Goal: Information Seeking & Learning: Learn about a topic

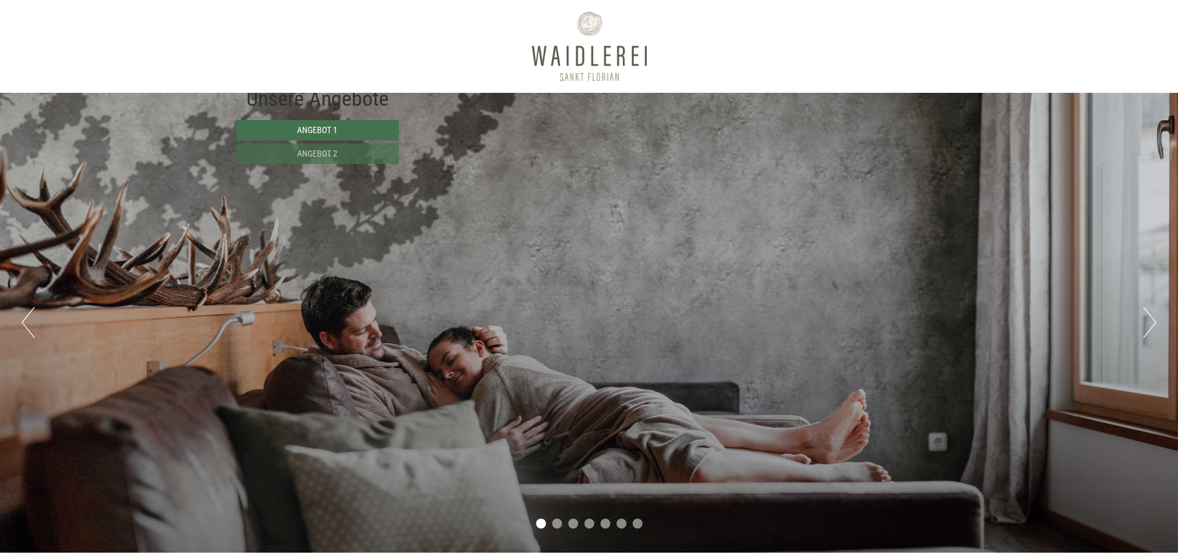
scroll to position [817, 0]
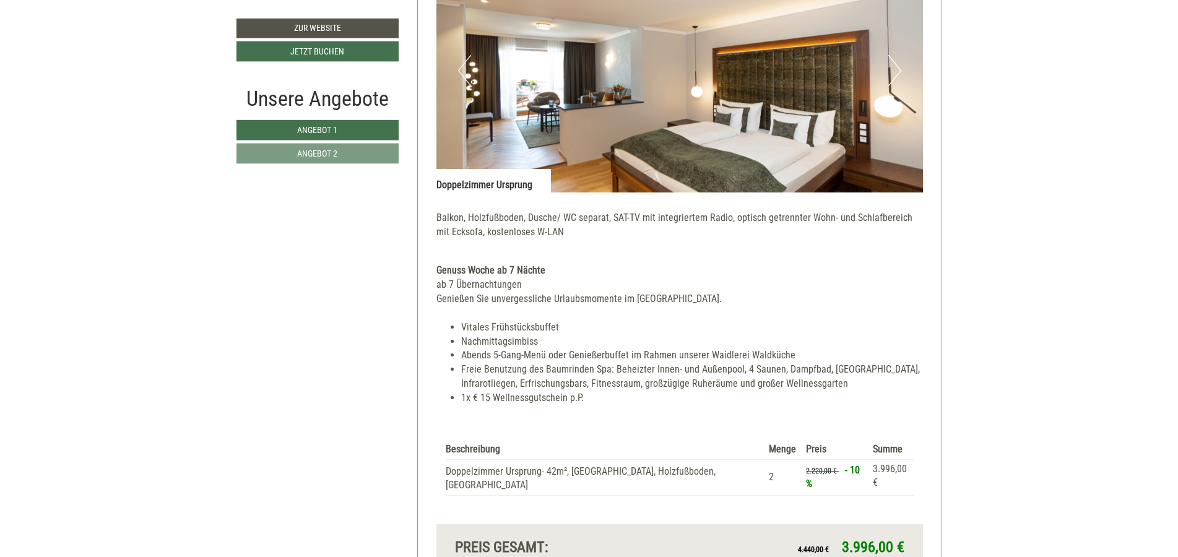
scroll to position [1857, 0]
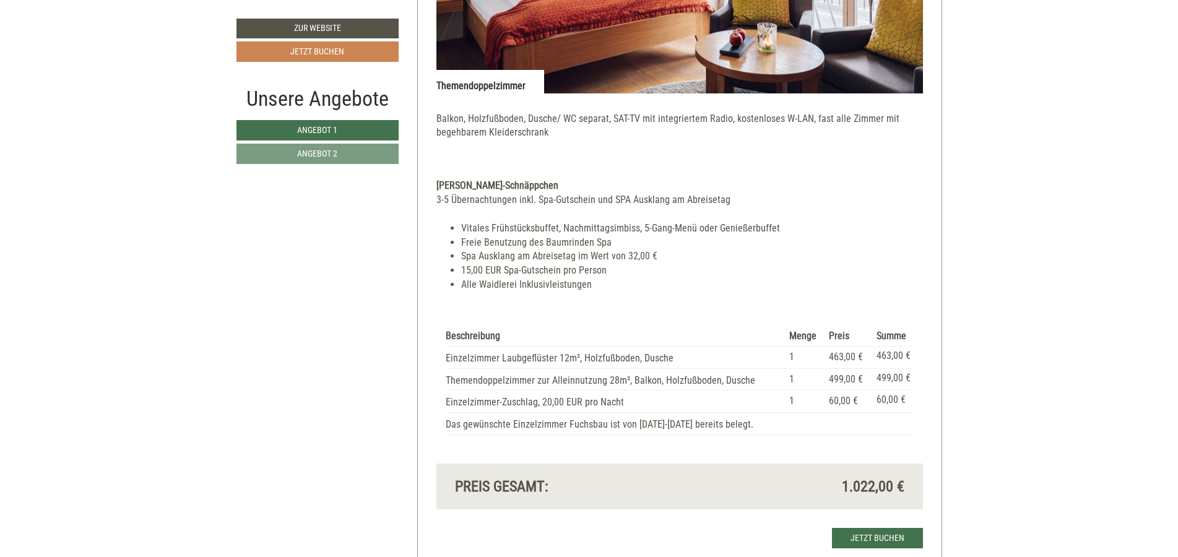
scroll to position [1114, 0]
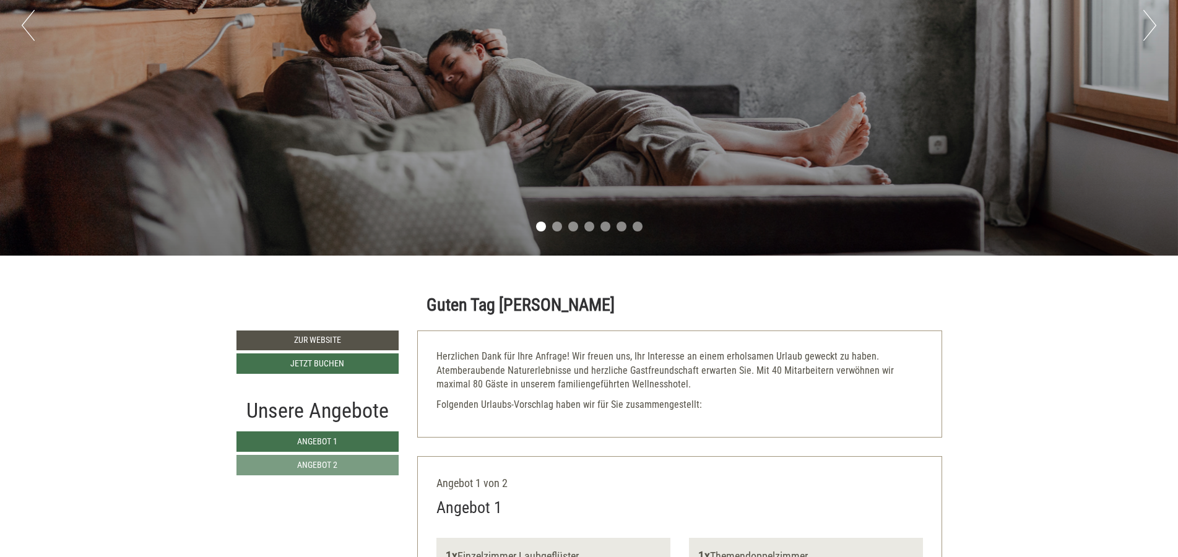
scroll to position [817, 0]
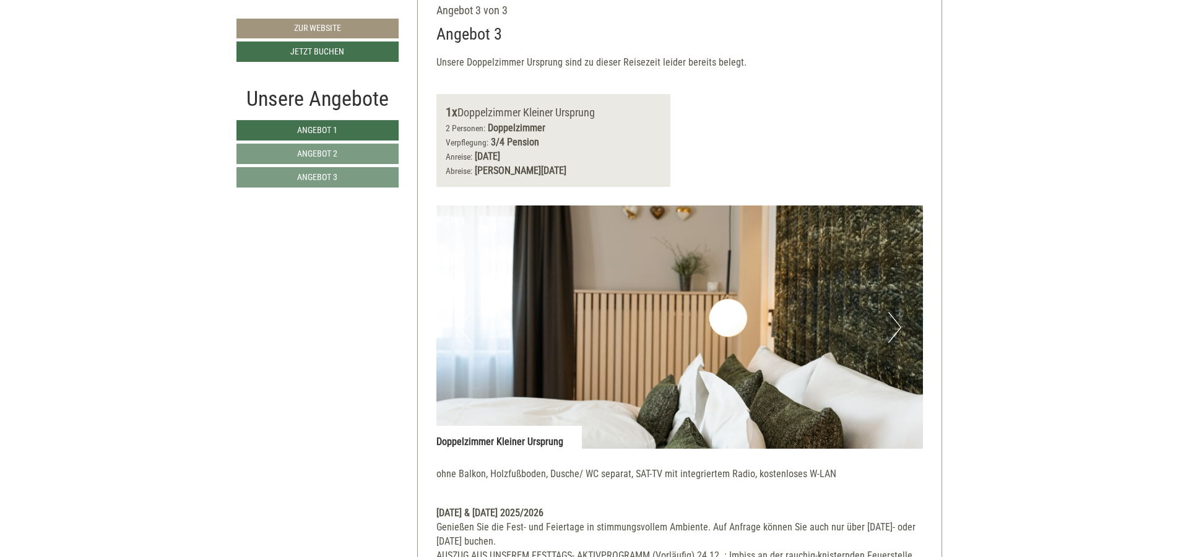
scroll to position [2674, 0]
